Goal: Task Accomplishment & Management: Manage account settings

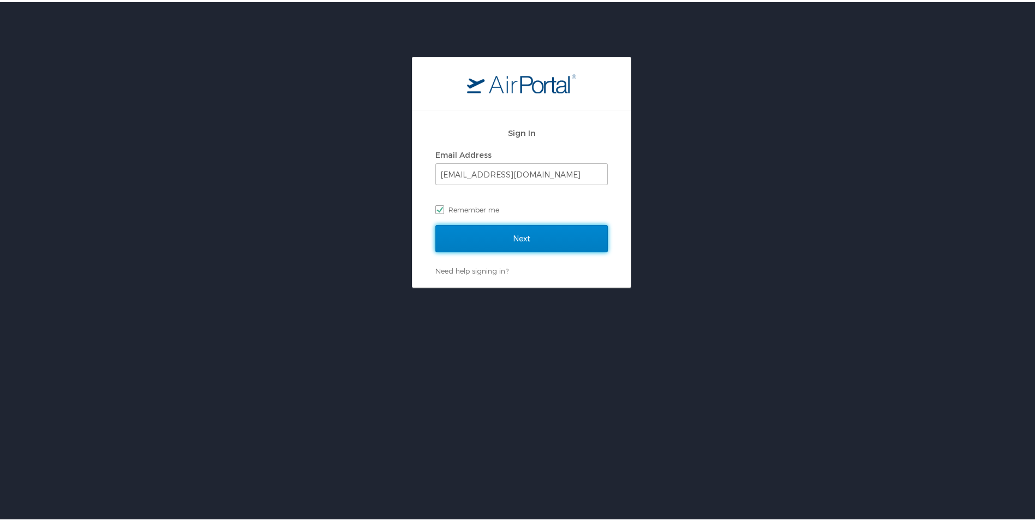
click at [510, 233] on input "Next" at bounding box center [522, 236] width 172 height 27
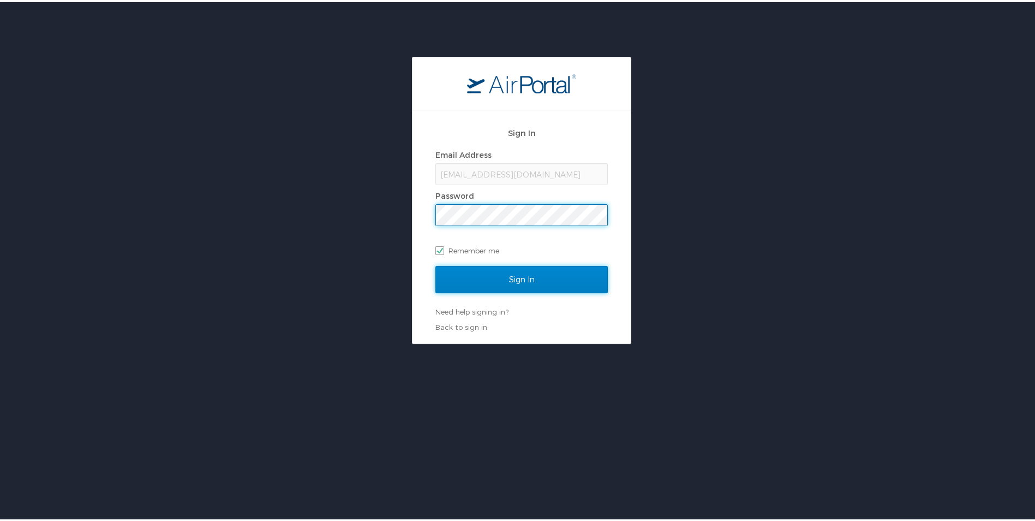
click at [523, 276] on input "Sign In" at bounding box center [522, 277] width 172 height 27
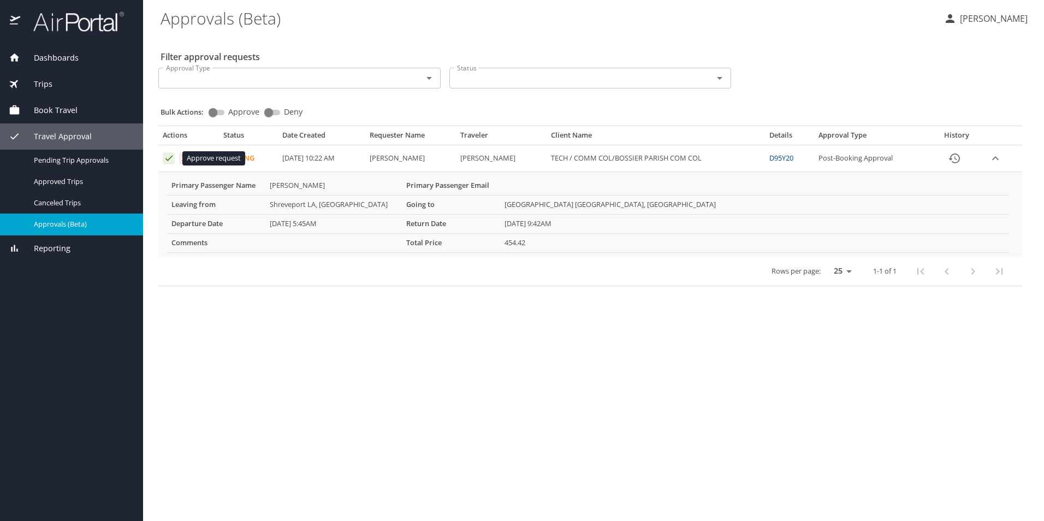
click at [165, 158] on icon "Approval table" at bounding box center [169, 158] width 10 height 10
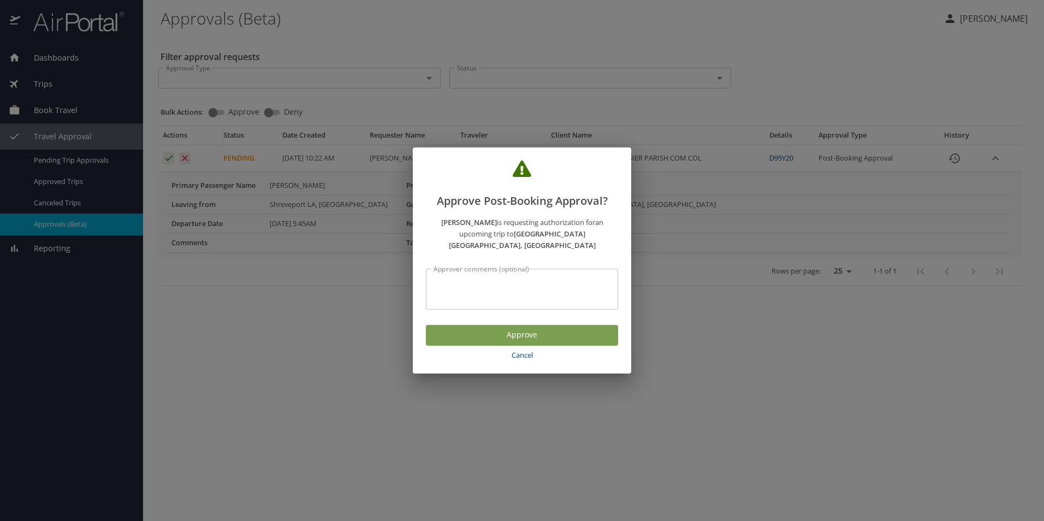
click at [532, 331] on span "Approve" at bounding box center [521, 335] width 175 height 14
